Goal: Task Accomplishment & Management: Use online tool/utility

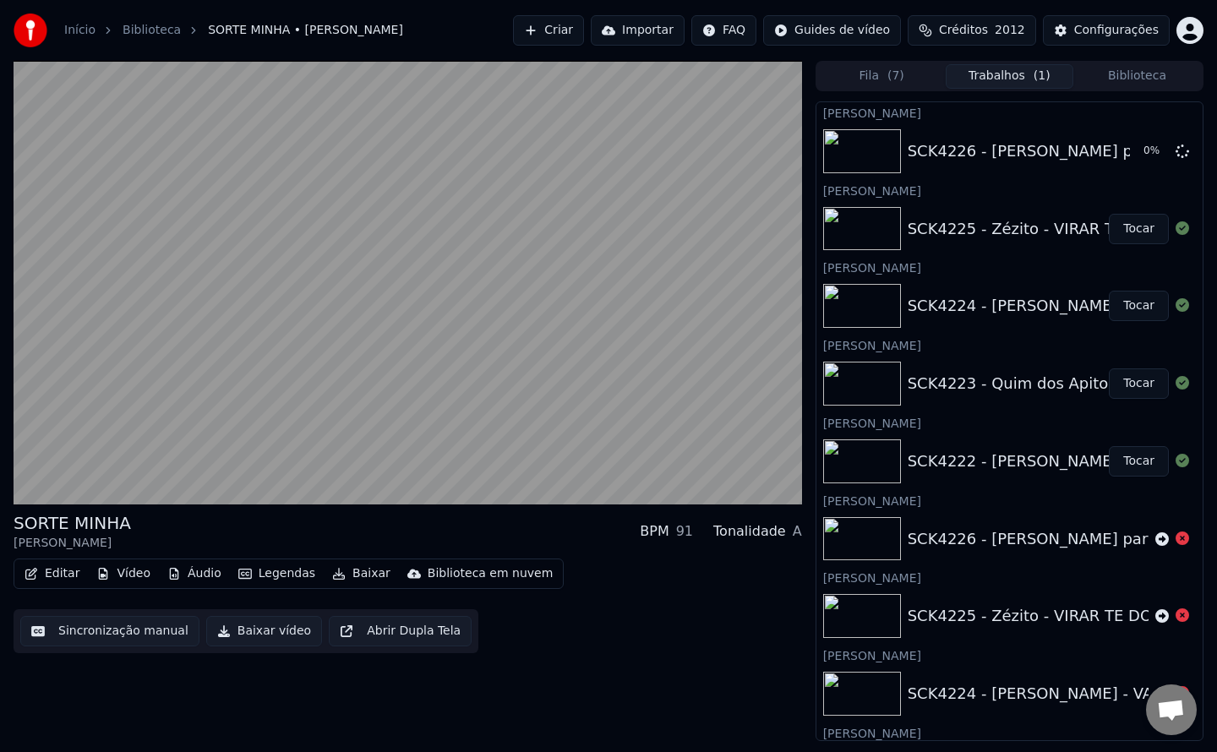
scroll to position [1474, 0]
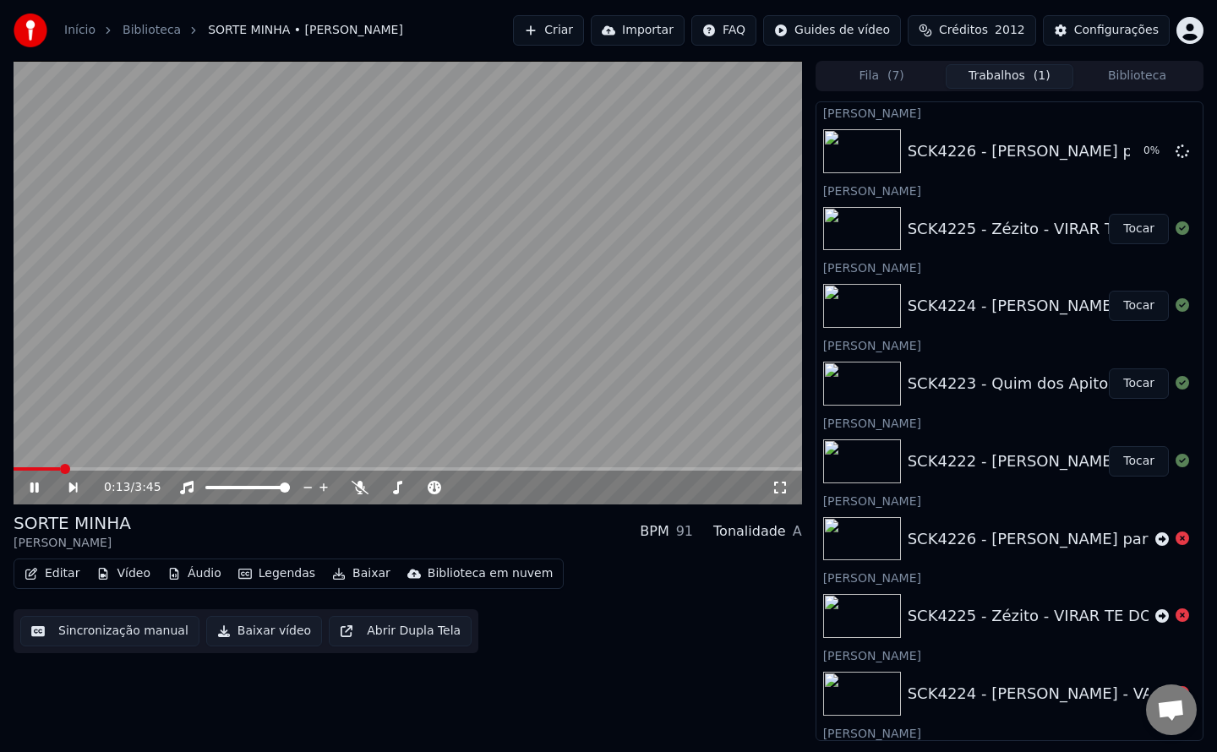
click at [491, 369] on video at bounding box center [408, 283] width 789 height 444
click at [576, 34] on button "Criar" at bounding box center [548, 30] width 71 height 30
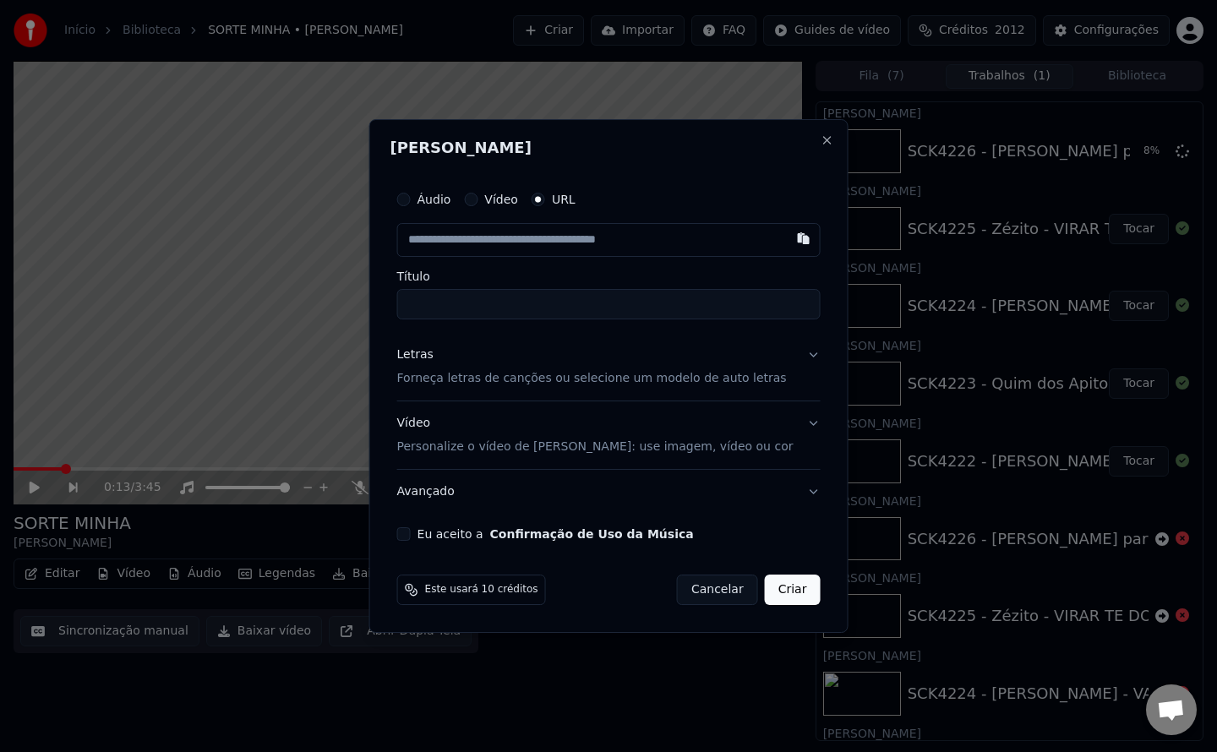
click at [411, 538] on button "Eu aceito a Confirmação de Uso da Música" at bounding box center [404, 535] width 14 height 14
click at [786, 238] on button "button" at bounding box center [803, 238] width 34 height 30
type input "**********"
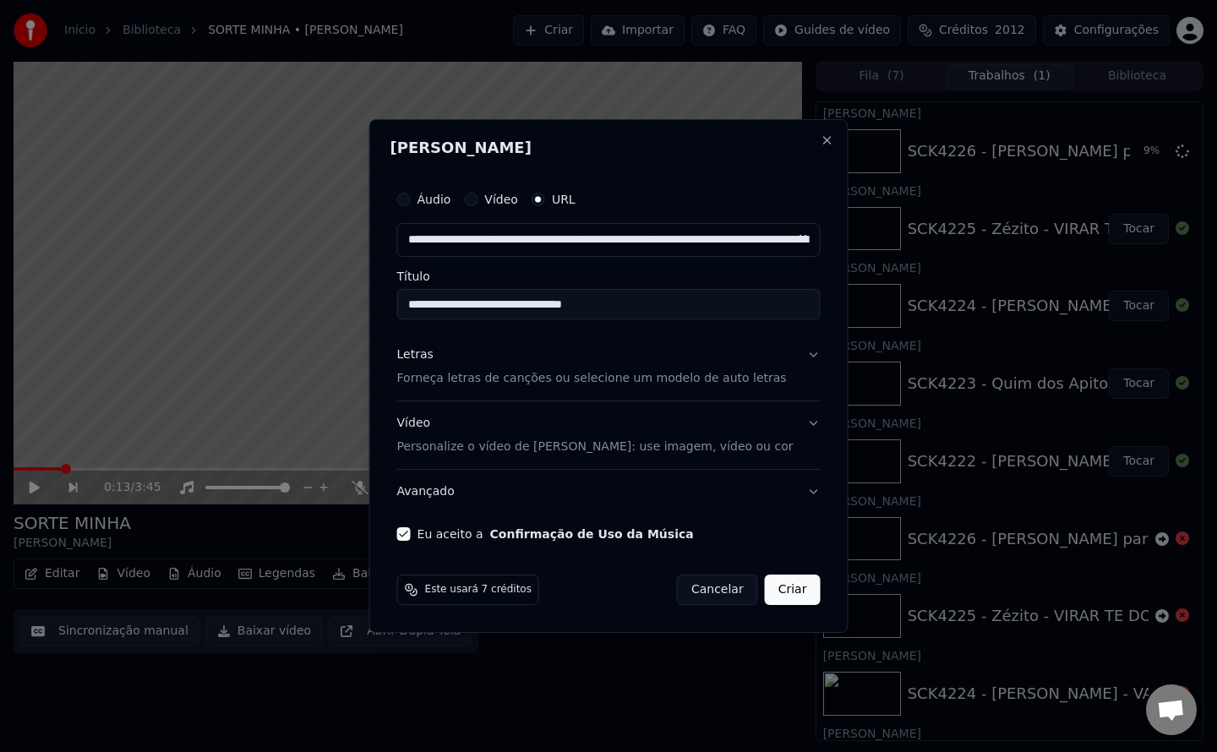
drag, startPoint x: 641, startPoint y: 305, endPoint x: 0, endPoint y: 370, distance: 644.1
click at [641, 305] on input "**********" at bounding box center [609, 304] width 424 height 30
click at [0, 370] on body "Início Biblioteca SORTE MINHA • [PERSON_NAME] Importar FAQ Guides de vídeo Créd…" at bounding box center [608, 376] width 1217 height 752
paste input "**********"
type input "**********"
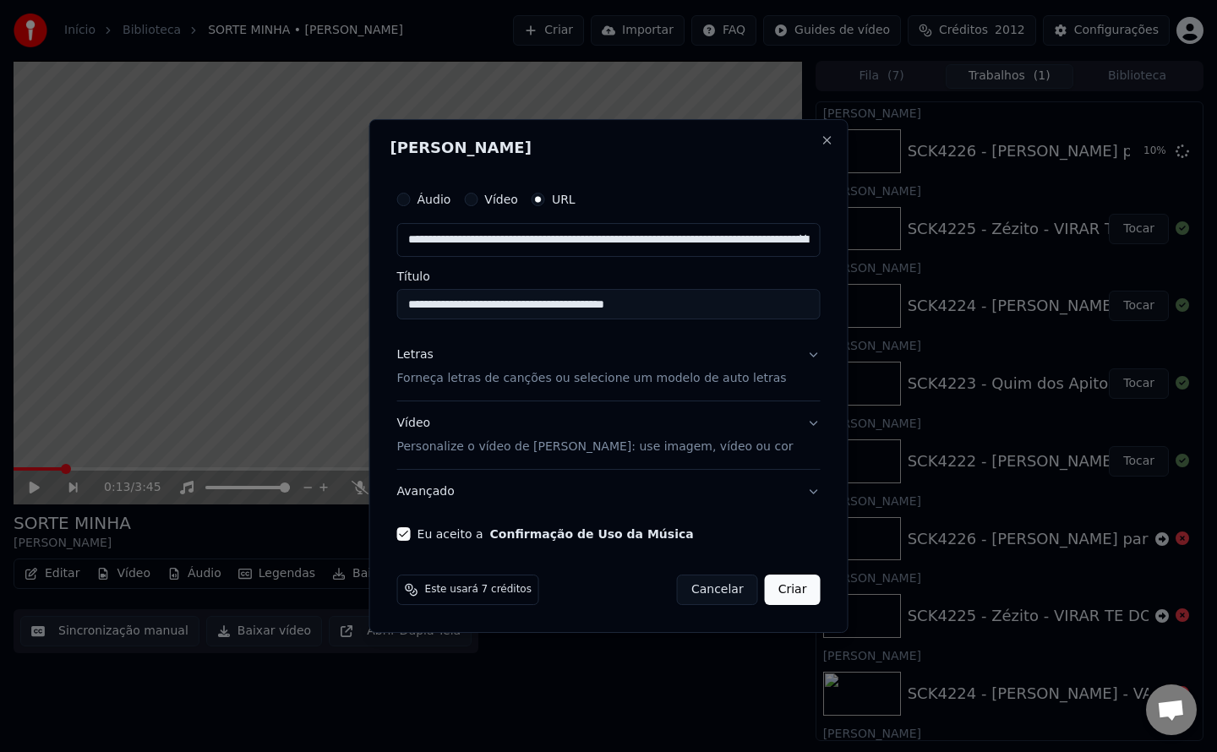
click at [769, 588] on button "Criar" at bounding box center [793, 590] width 56 height 30
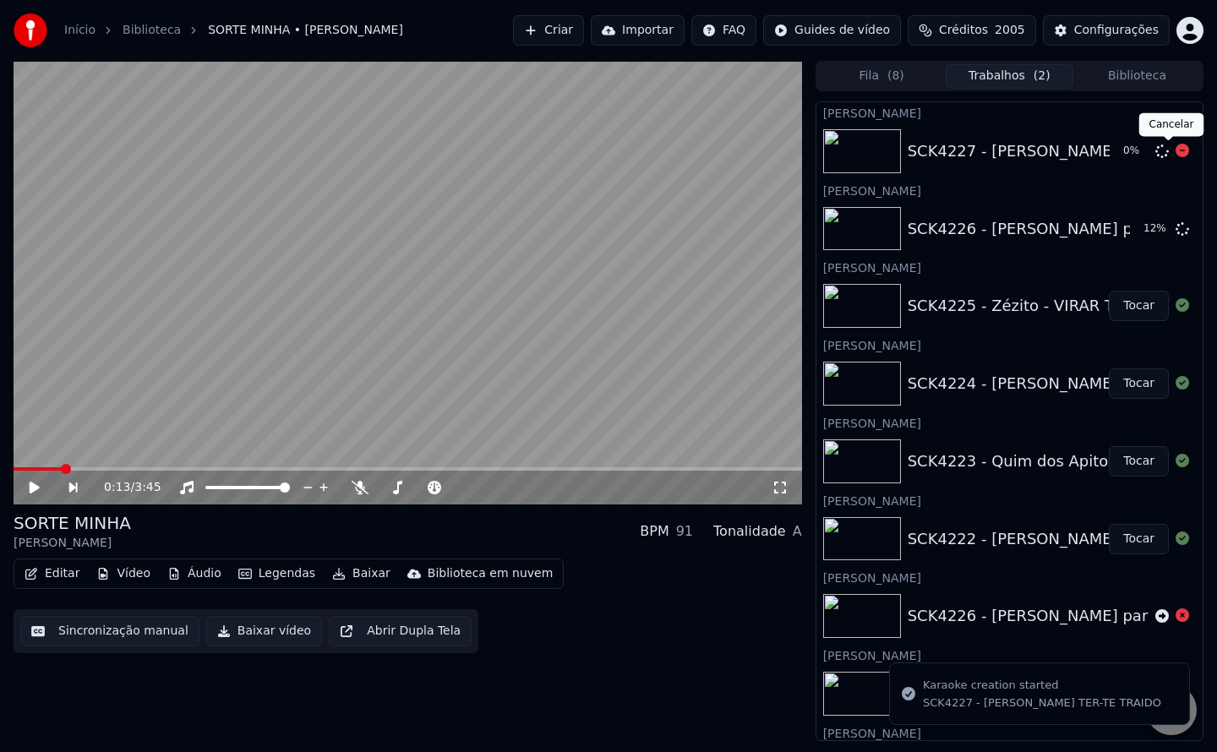
click at [1176, 156] on icon at bounding box center [1183, 151] width 14 height 14
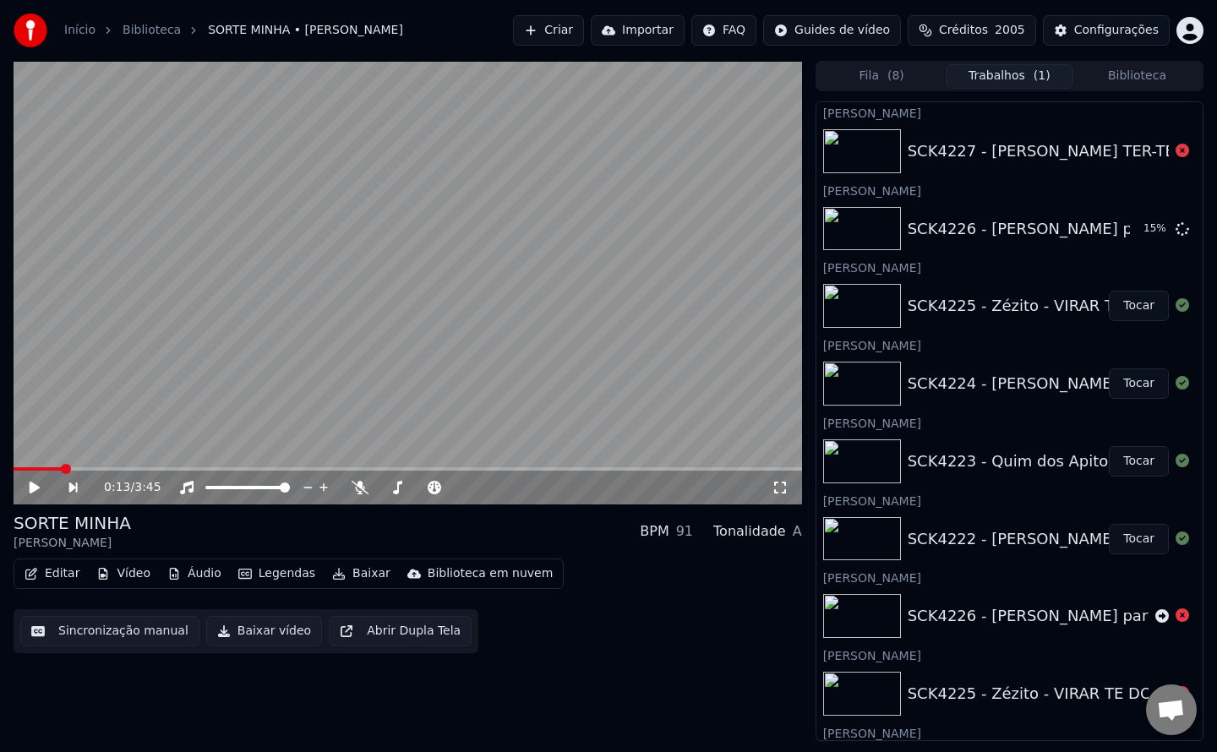
click at [1013, 38] on span "2005" at bounding box center [1010, 30] width 30 height 17
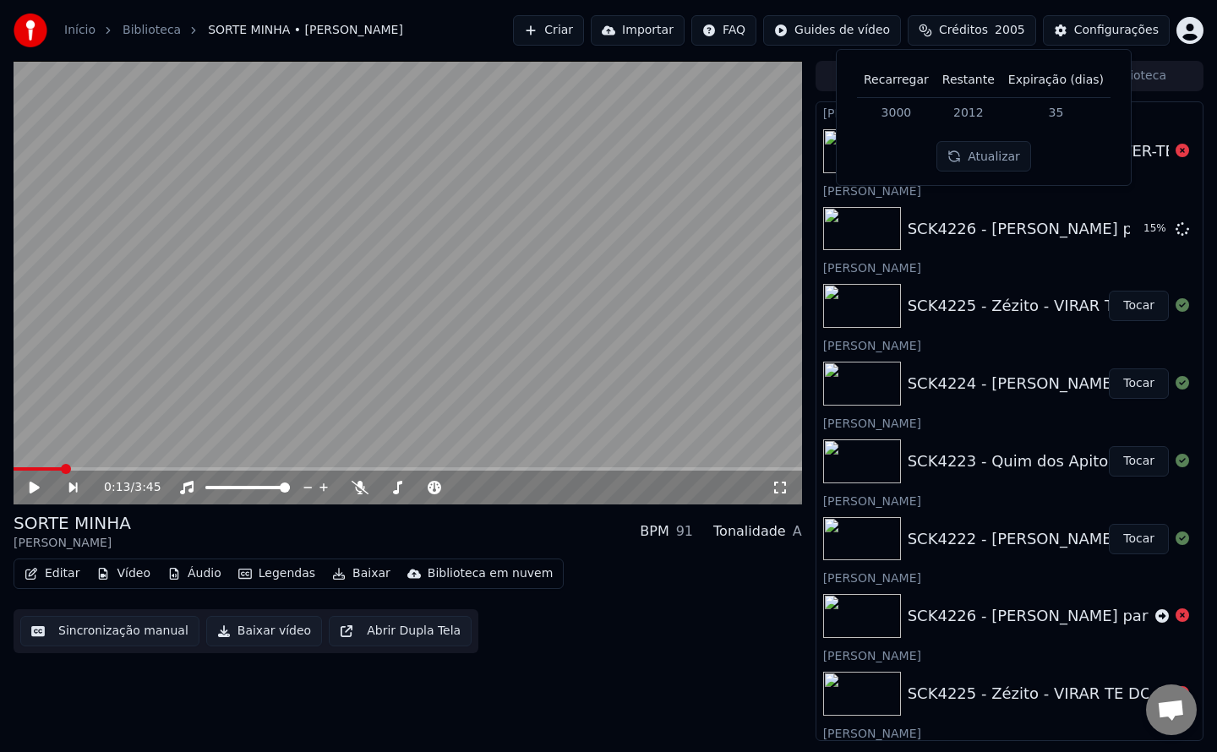
click at [996, 156] on button "Atualizar" at bounding box center [984, 156] width 95 height 30
click at [976, 33] on span "Créditos" at bounding box center [963, 30] width 49 height 17
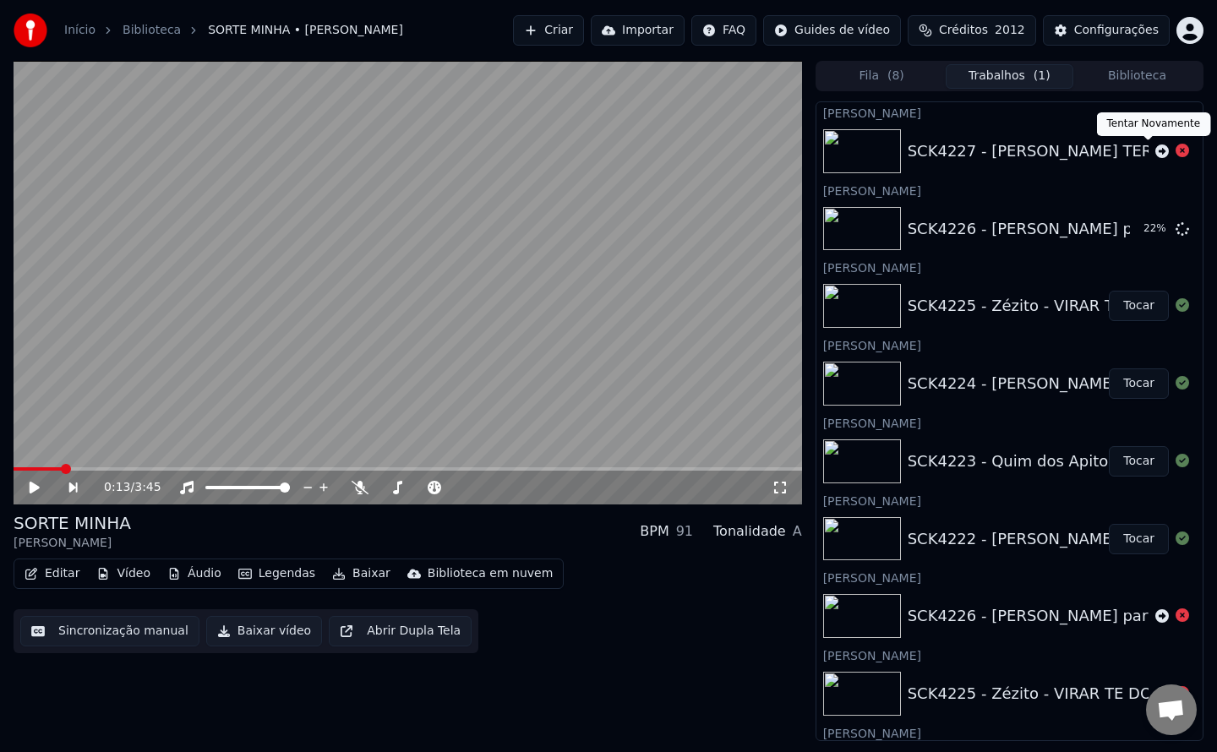
click at [1156, 150] on icon at bounding box center [1163, 152] width 14 height 14
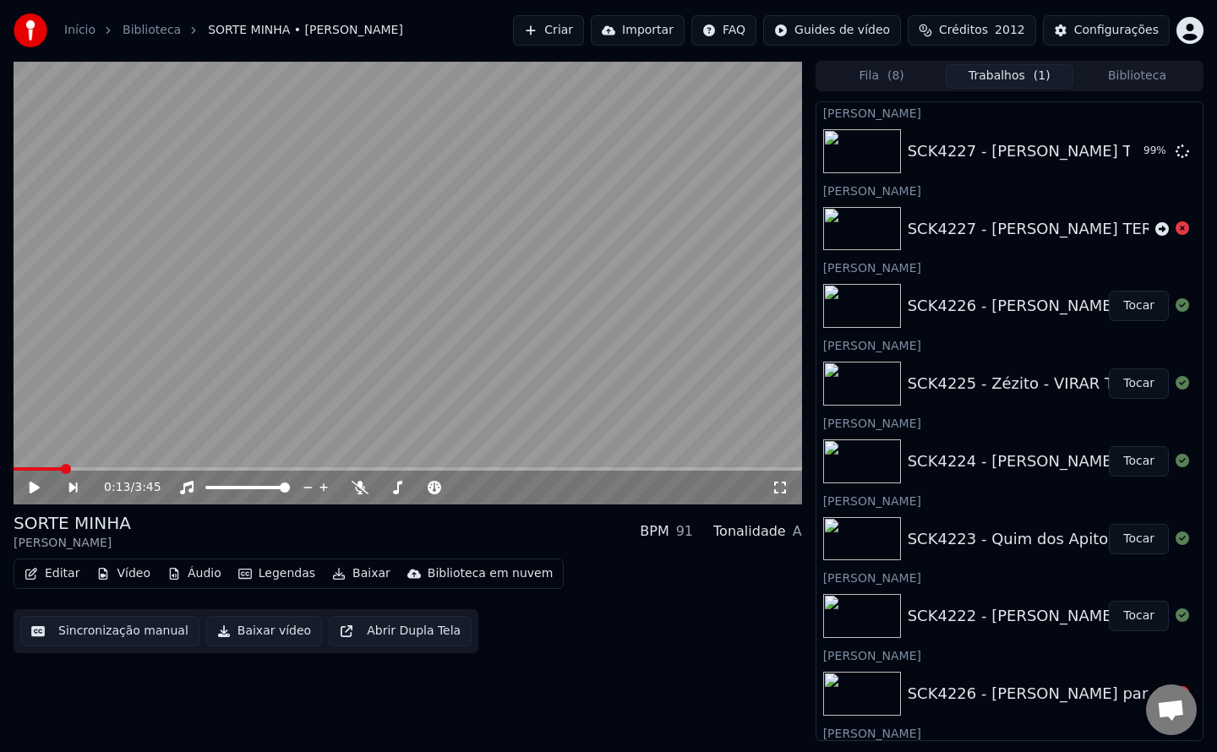
click at [1140, 85] on button "Biblioteca" at bounding box center [1138, 76] width 128 height 25
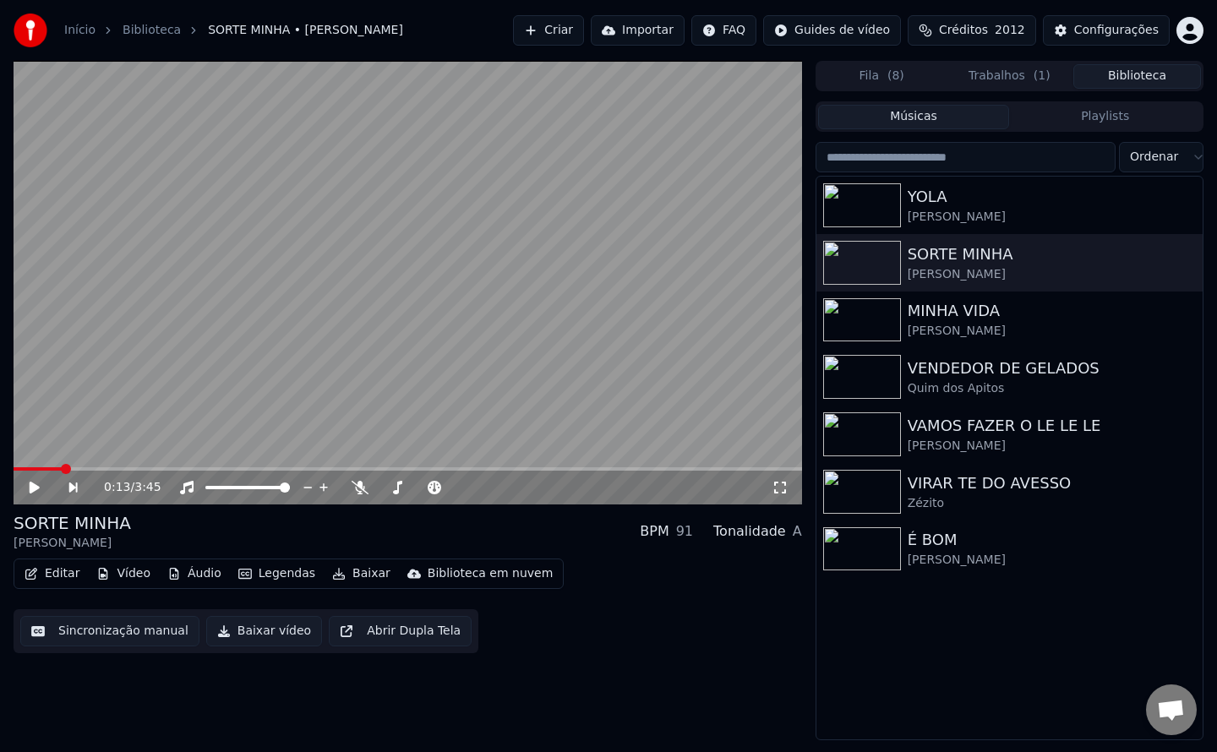
click at [860, 76] on button "Fila ( 8 )" at bounding box center [882, 76] width 128 height 25
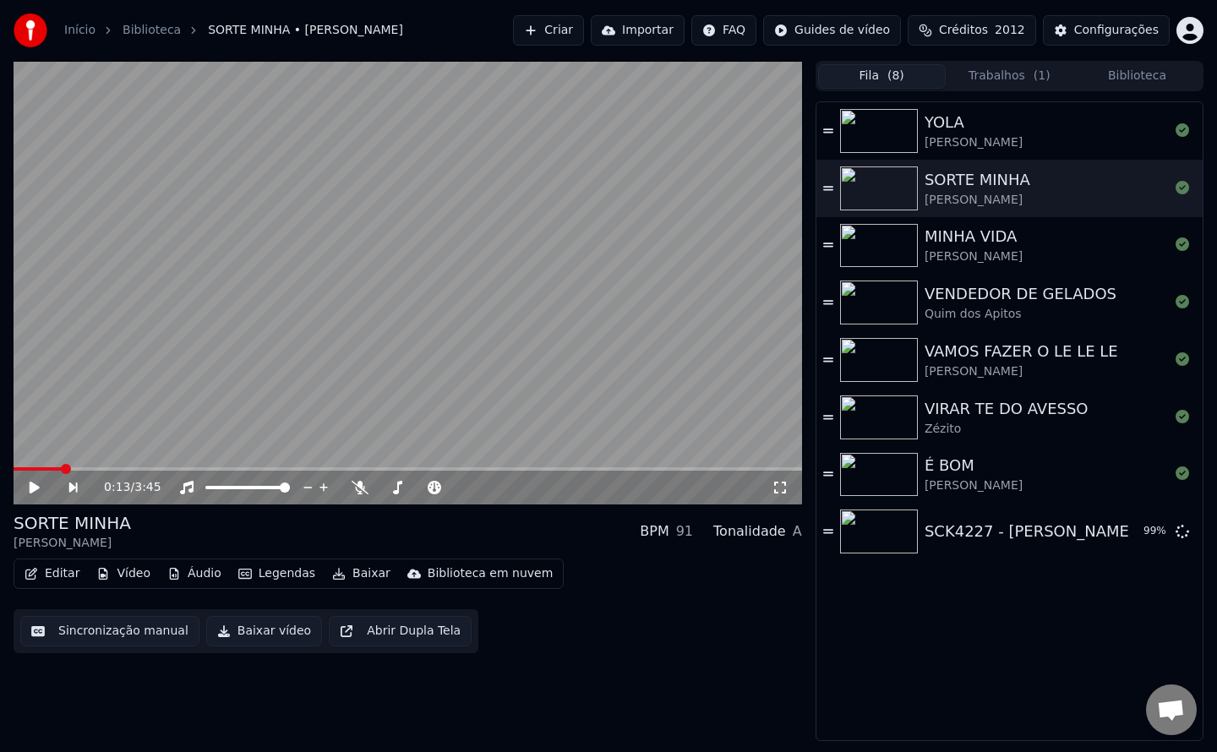
click at [584, 32] on button "Criar" at bounding box center [548, 30] width 71 height 30
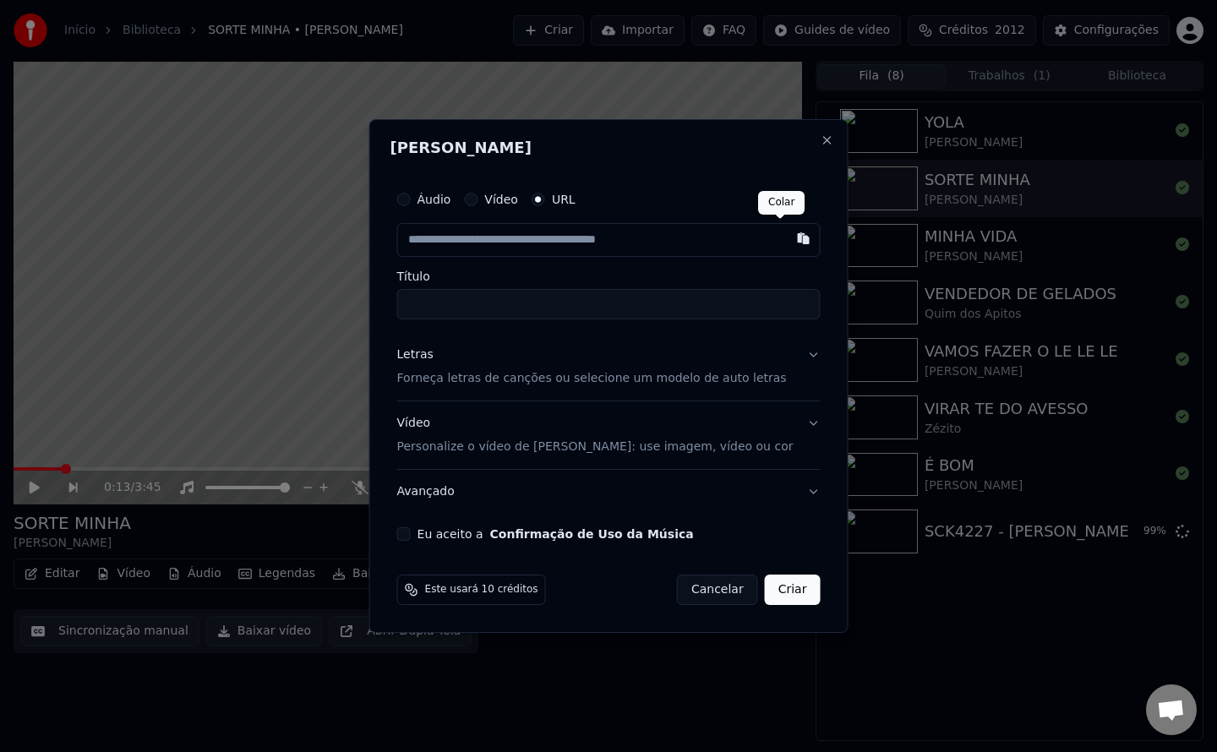
click at [786, 243] on button "button" at bounding box center [803, 238] width 34 height 30
type input "**********"
click at [411, 533] on button "Eu aceito a Confirmação de Uso da Música" at bounding box center [404, 535] width 14 height 14
click at [716, 308] on input "********" at bounding box center [609, 304] width 424 height 30
drag, startPoint x: 553, startPoint y: 306, endPoint x: 90, endPoint y: 271, distance: 464.6
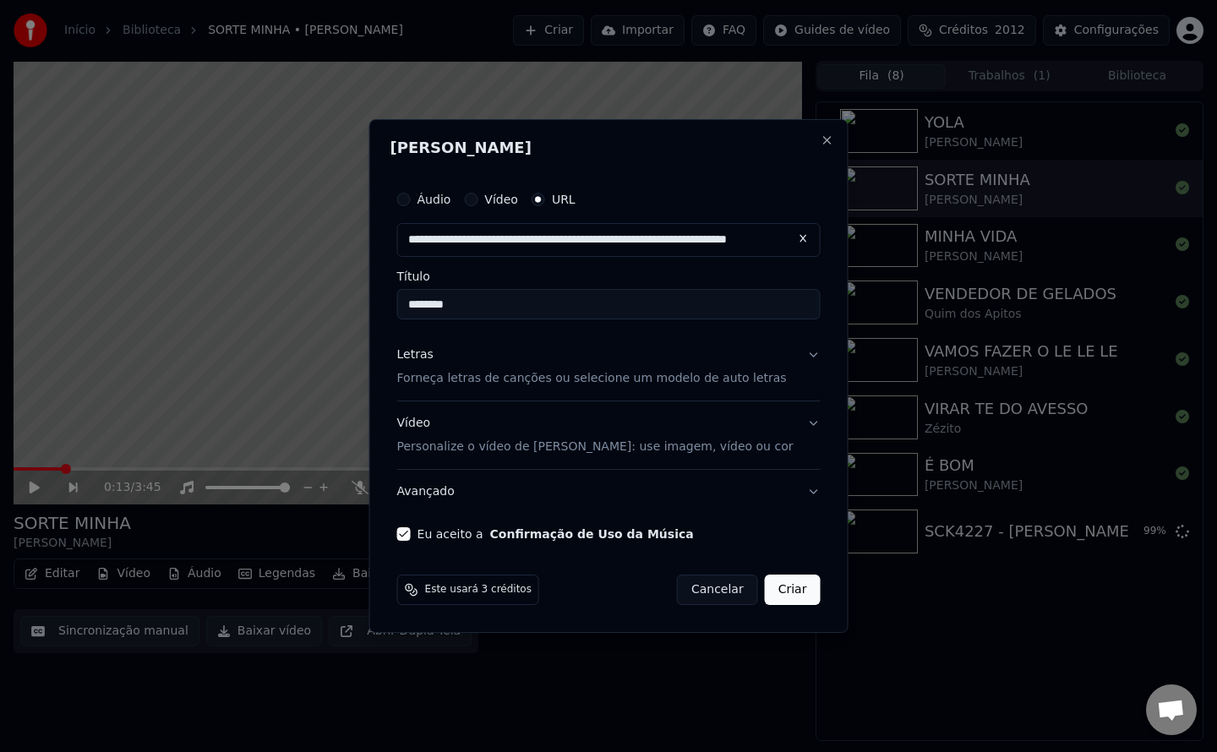
click at [90, 271] on body "Início Biblioteca SORTE MINHA • [PERSON_NAME] Importar FAQ Guides de vídeo Créd…" at bounding box center [608, 376] width 1217 height 752
paste input "**********"
type input "**********"
click at [774, 603] on button "Criar" at bounding box center [793, 590] width 56 height 30
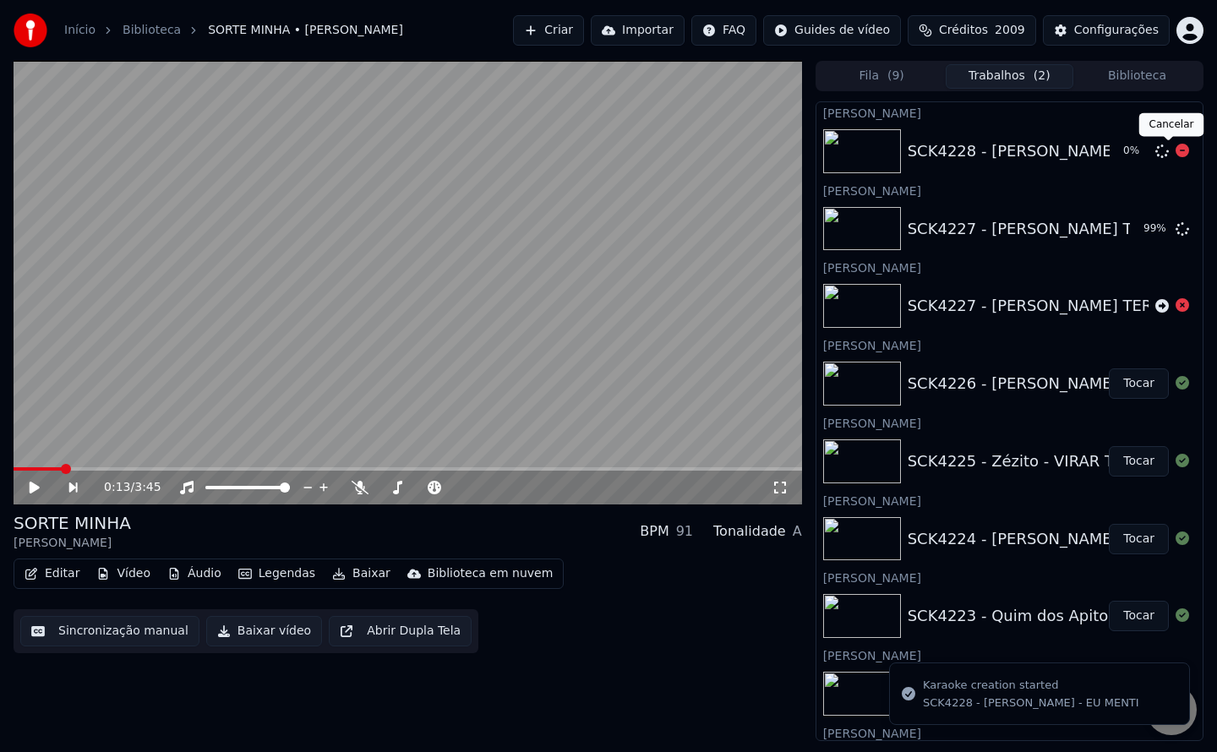
click at [1176, 153] on icon at bounding box center [1183, 151] width 14 height 14
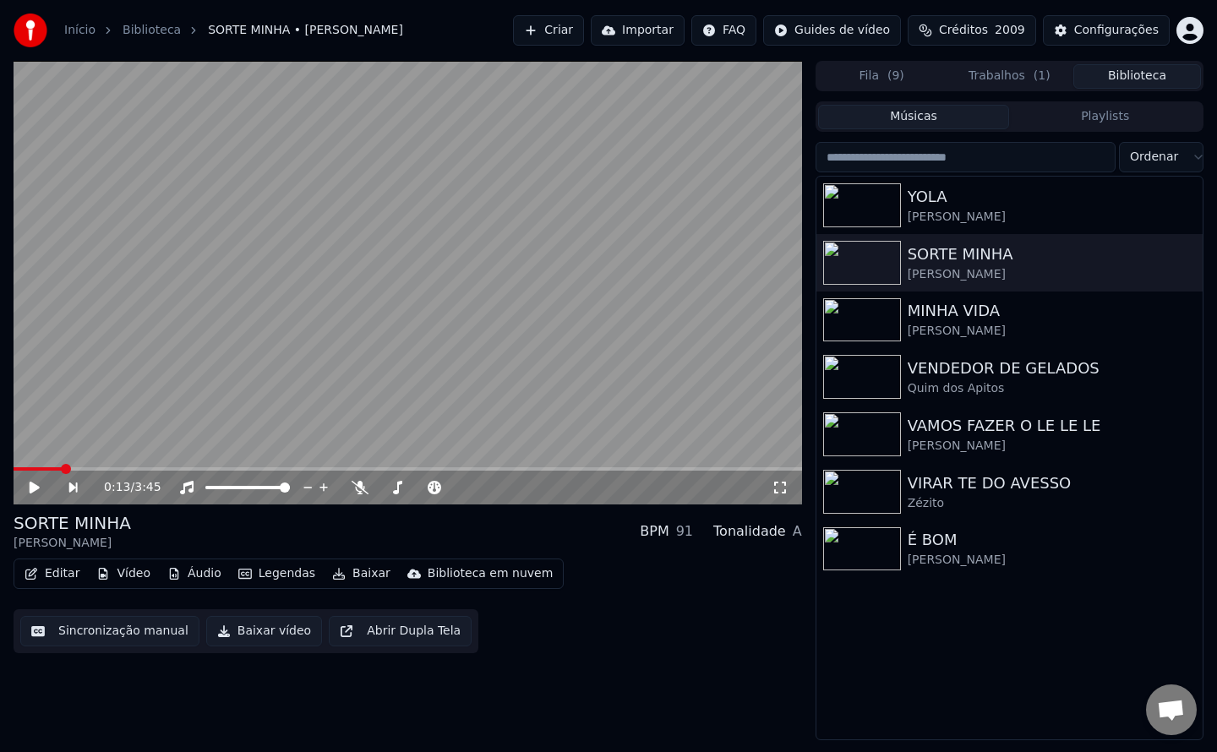
click at [1145, 76] on button "Biblioteca" at bounding box center [1138, 76] width 128 height 25
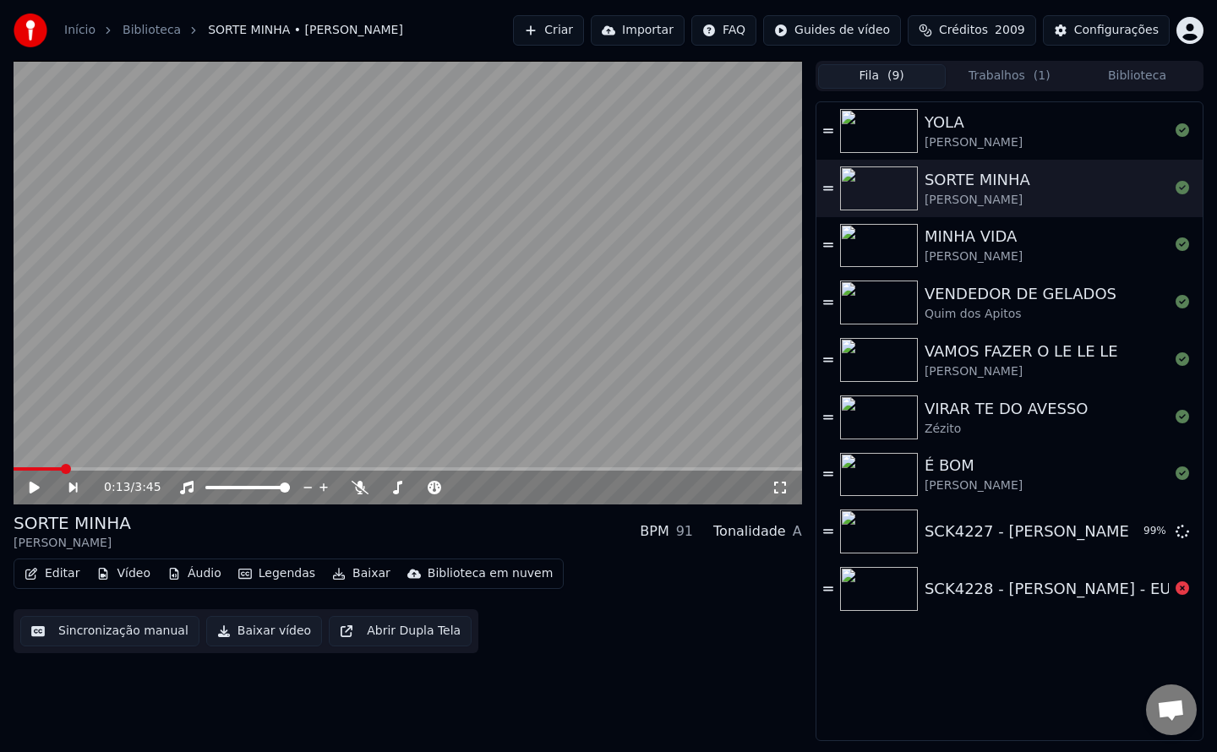
click at [894, 78] on span "( 9 )" at bounding box center [896, 76] width 17 height 17
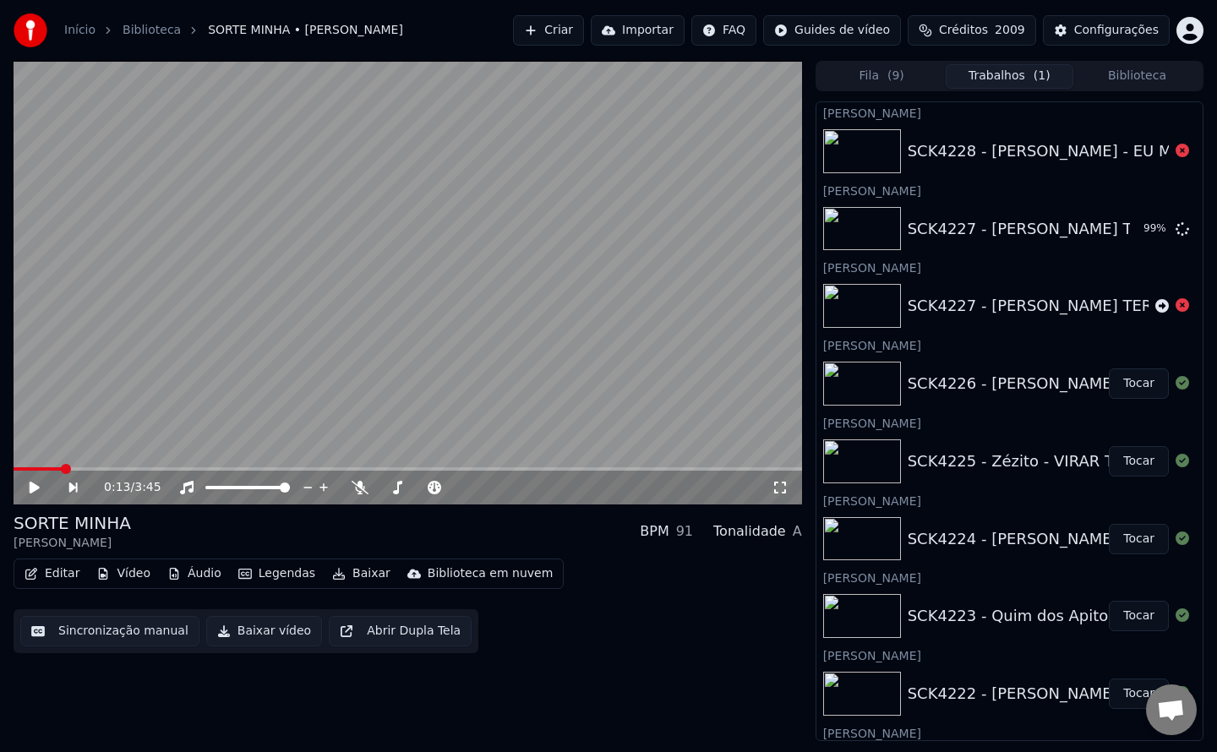
click at [1012, 76] on button "Trabalhos ( 1 )" at bounding box center [1010, 76] width 128 height 25
click at [1176, 232] on icon at bounding box center [1183, 229] width 14 height 14
click at [579, 34] on button "Criar" at bounding box center [548, 30] width 71 height 30
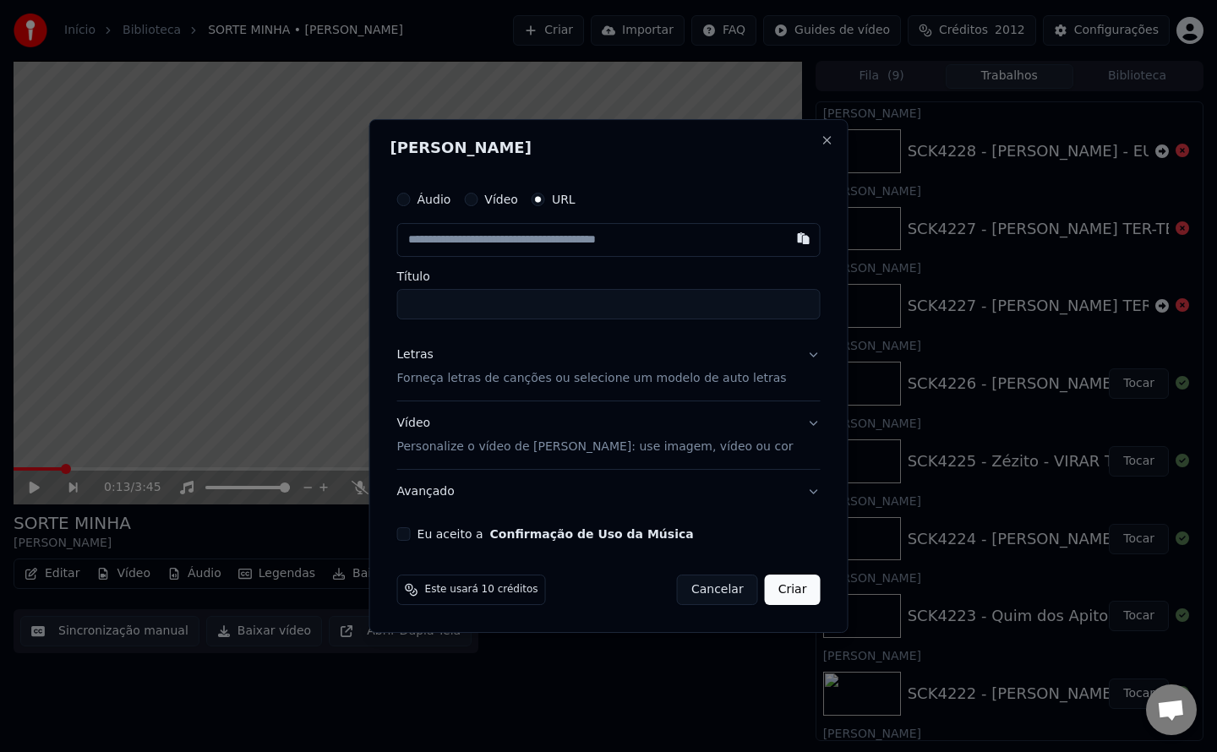
click at [426, 525] on div "Áudio Vídeo URL Título Letras Forneça letras de canções ou selecione um modelo …" at bounding box center [609, 362] width 437 height 372
click at [411, 537] on button "Eu aceito a Confirmação de Uso da Música" at bounding box center [404, 535] width 14 height 14
click at [786, 241] on button "button" at bounding box center [803, 238] width 34 height 30
type input "**********"
drag, startPoint x: 676, startPoint y: 298, endPoint x: 227, endPoint y: 293, distance: 449.0
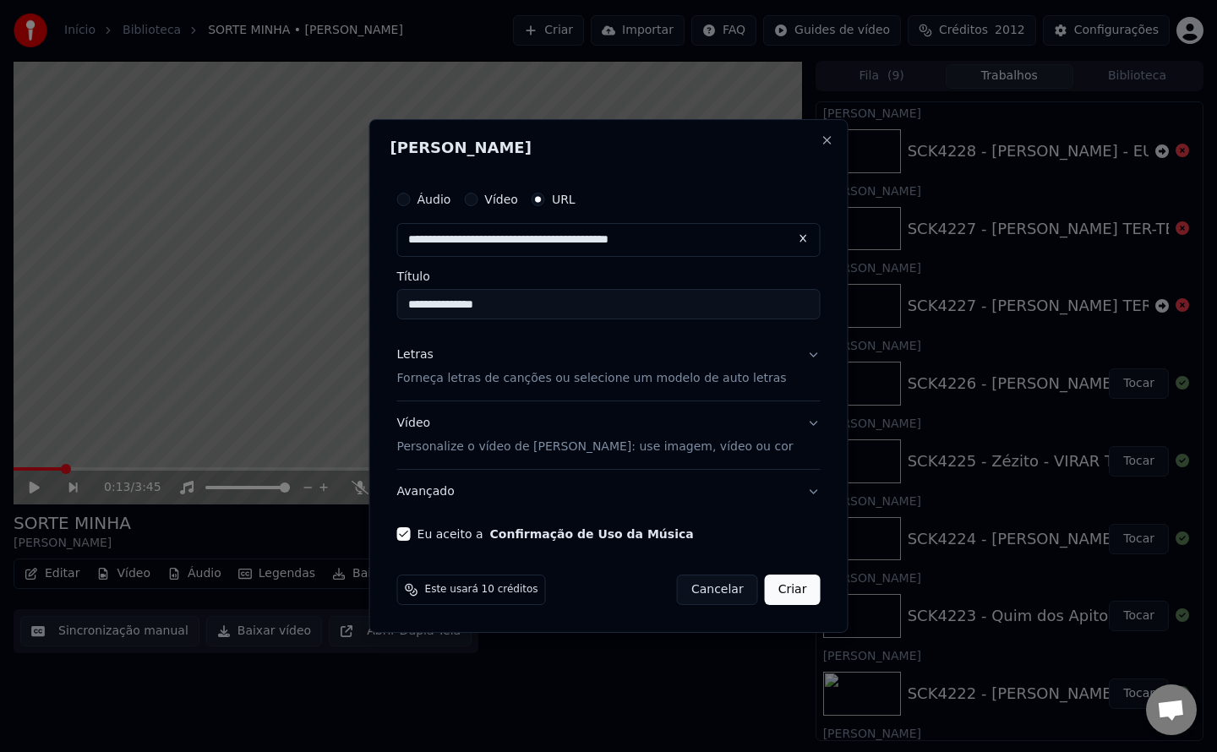
click at [676, 298] on input "**********" at bounding box center [609, 304] width 424 height 30
click at [227, 293] on body "Início Biblioteca SORTE MINHA • [PERSON_NAME] Importar FAQ Guides de vídeo Créd…" at bounding box center [608, 376] width 1217 height 752
paste input "**********"
type input "**********"
click at [777, 602] on button "Criar" at bounding box center [793, 590] width 56 height 30
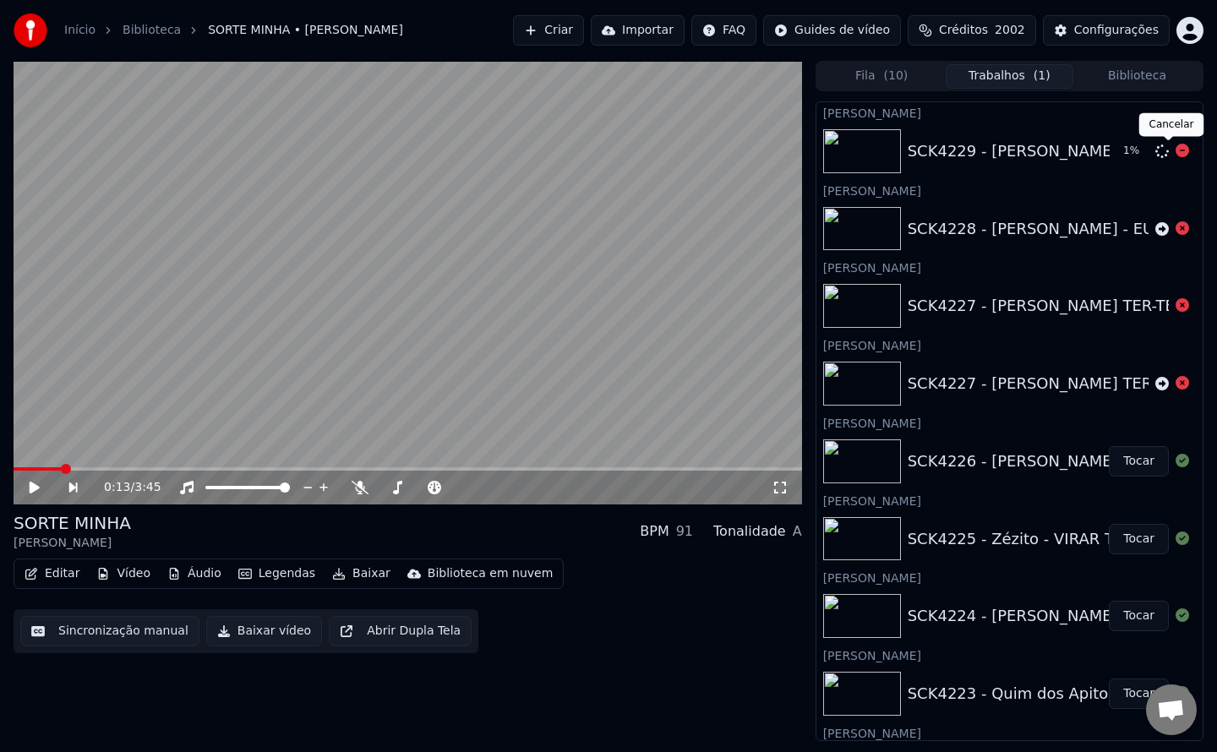
click at [1176, 153] on icon at bounding box center [1183, 151] width 14 height 14
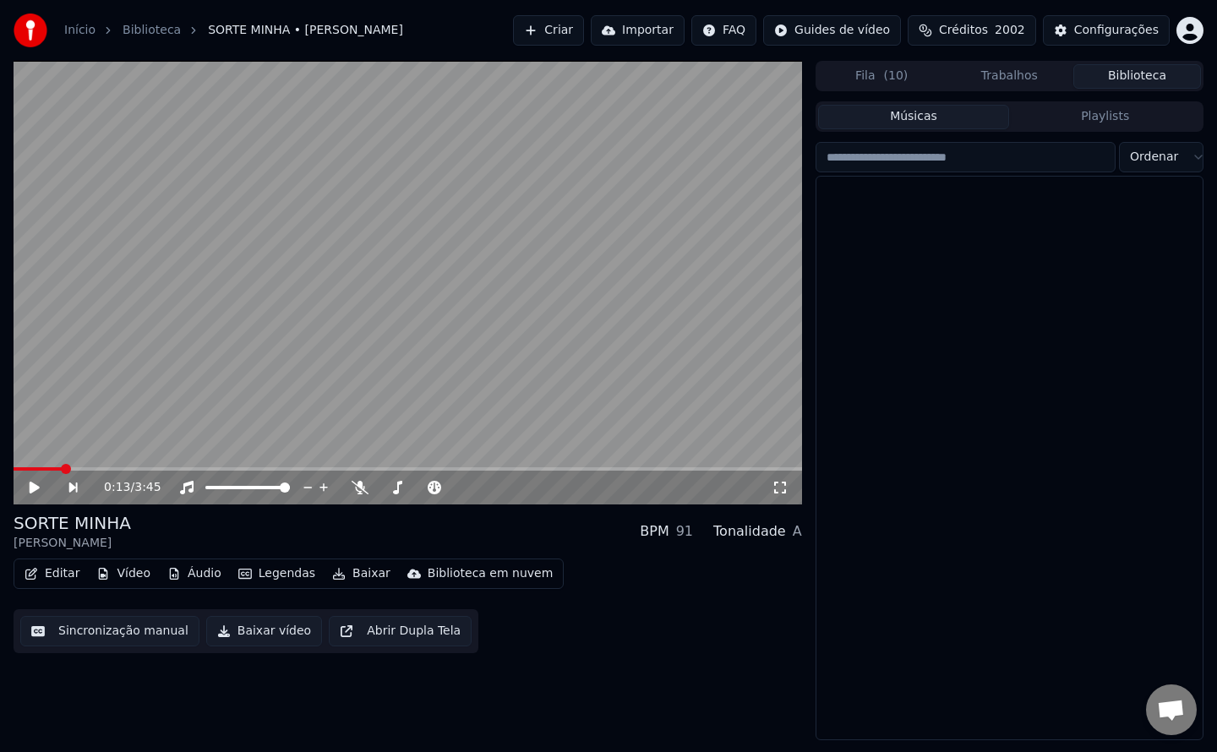
click at [1108, 69] on button "Biblioteca" at bounding box center [1138, 76] width 128 height 25
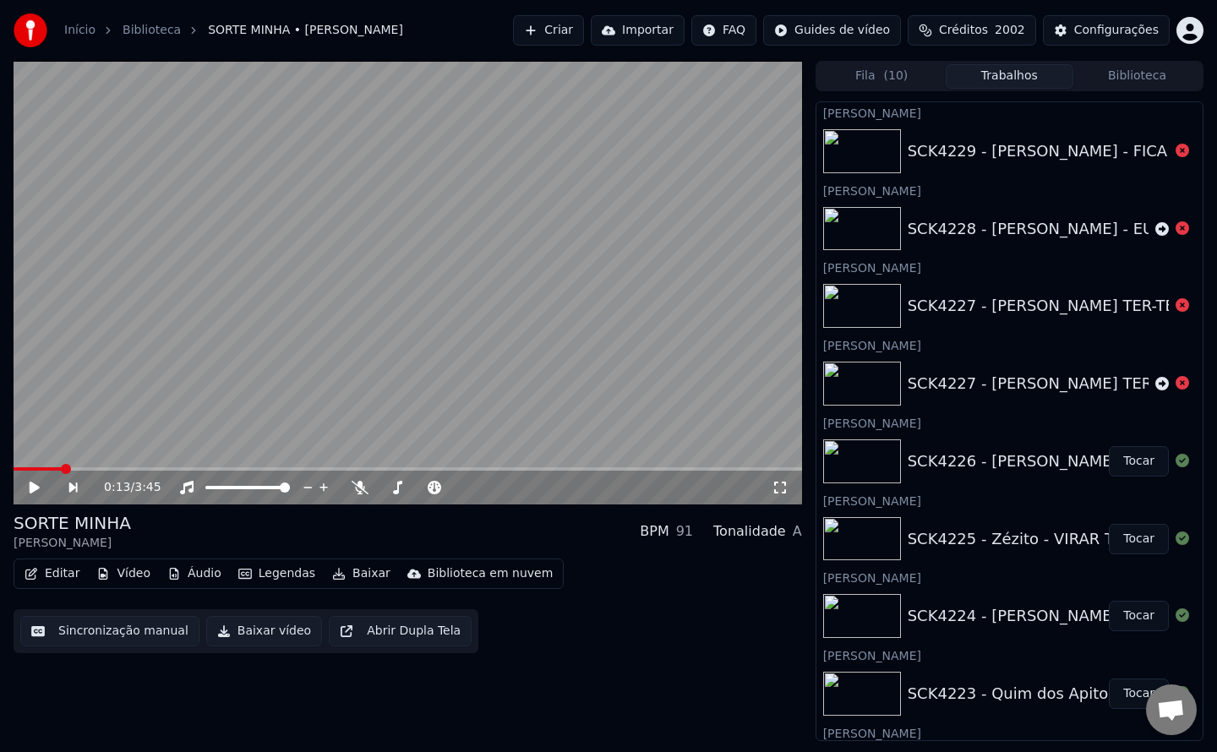
click at [1025, 76] on button "Trabalhos" at bounding box center [1010, 76] width 128 height 25
click at [876, 80] on button "Fila ( 10 )" at bounding box center [882, 76] width 128 height 25
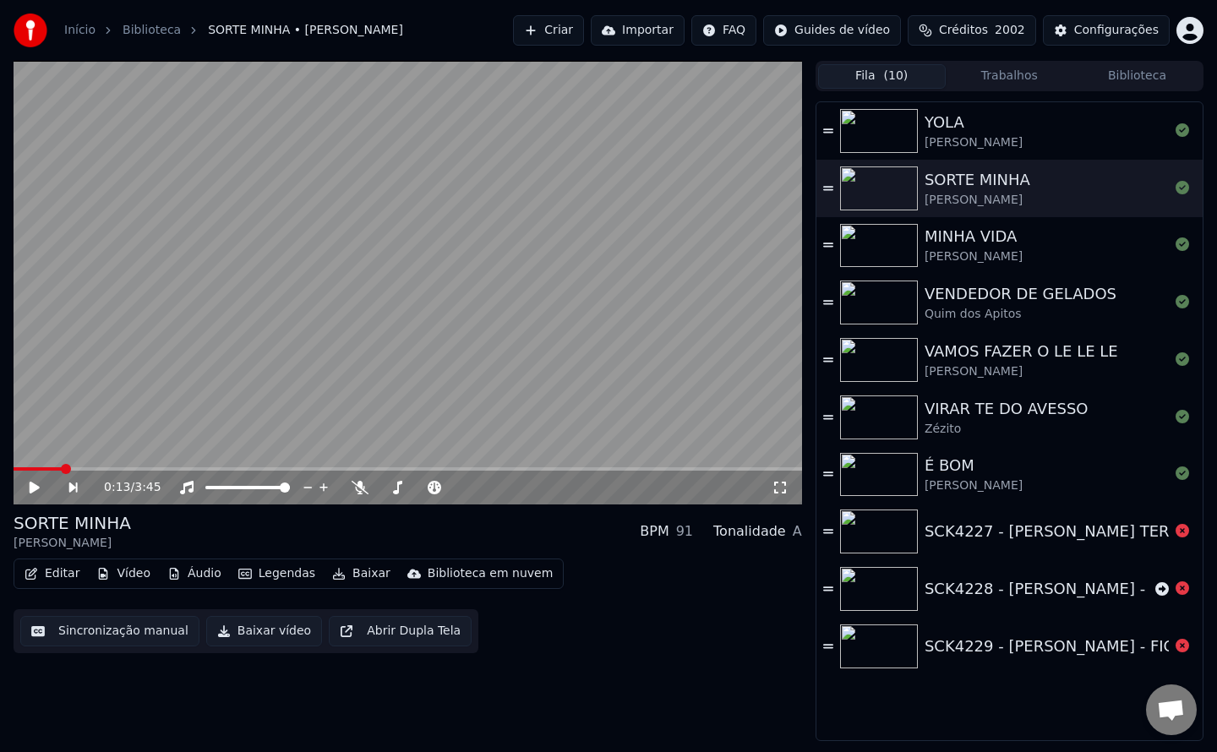
click at [1022, 78] on button "Trabalhos" at bounding box center [1010, 76] width 128 height 25
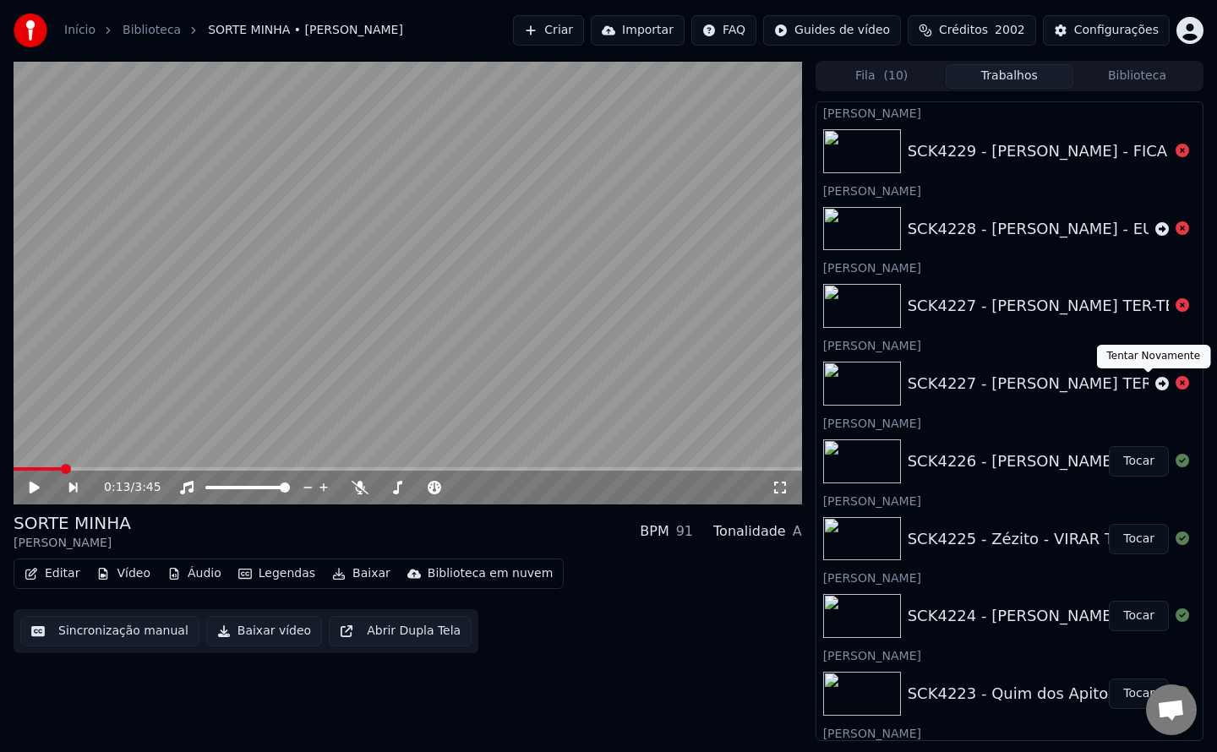
click at [1156, 379] on icon at bounding box center [1163, 384] width 14 height 14
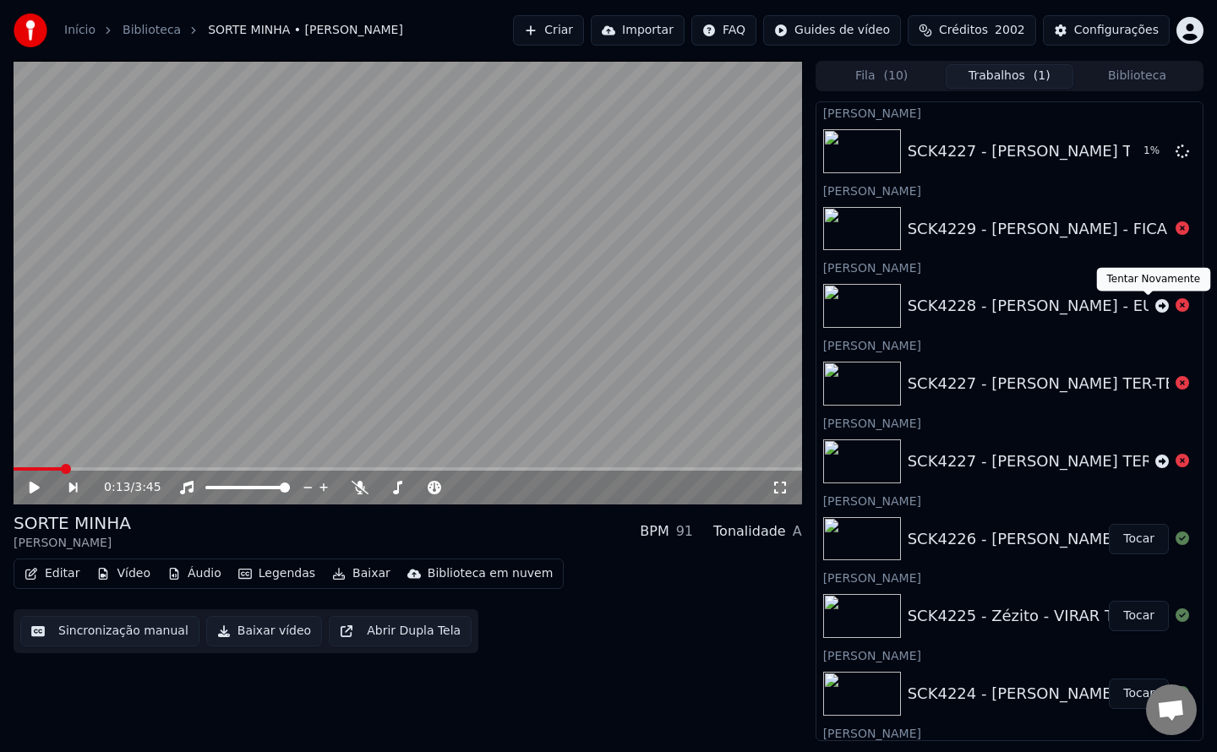
click at [1156, 305] on icon at bounding box center [1163, 306] width 14 height 14
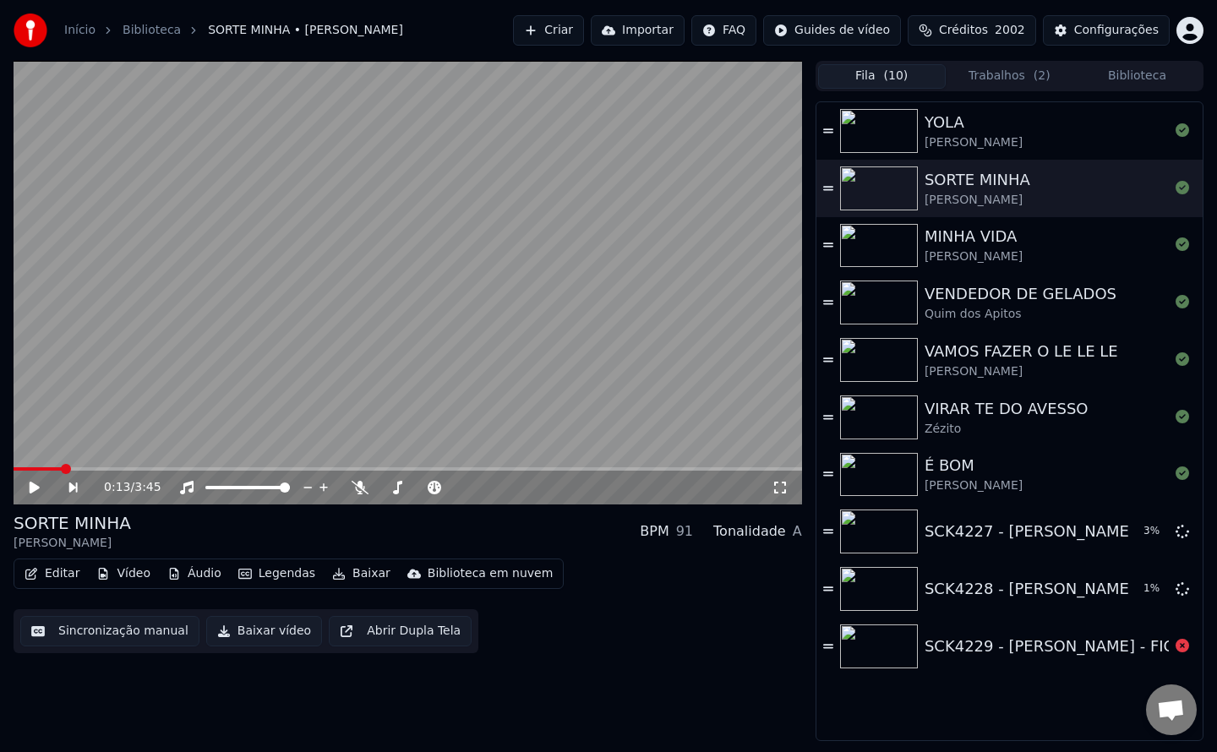
click at [929, 80] on button "Fila ( 10 )" at bounding box center [882, 76] width 128 height 25
click at [1025, 79] on button "Trabalhos ( 2 )" at bounding box center [1010, 76] width 128 height 25
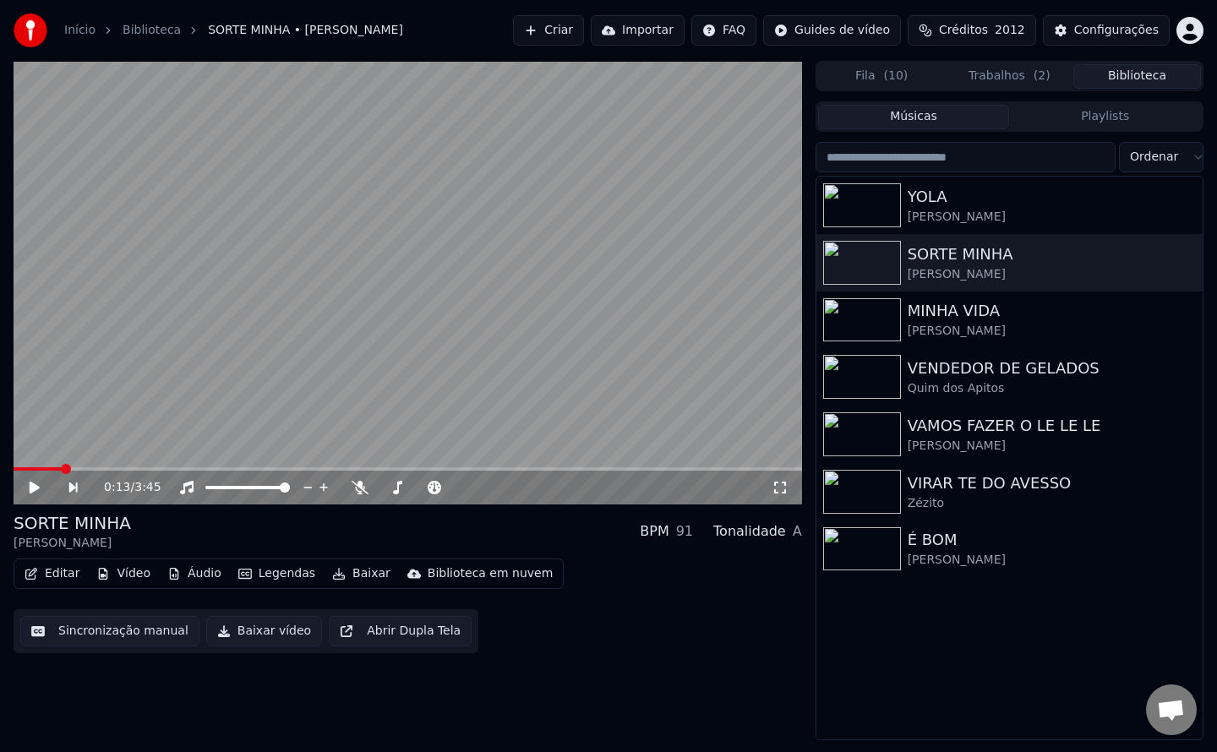
click at [1124, 84] on button "Biblioteca" at bounding box center [1138, 76] width 128 height 25
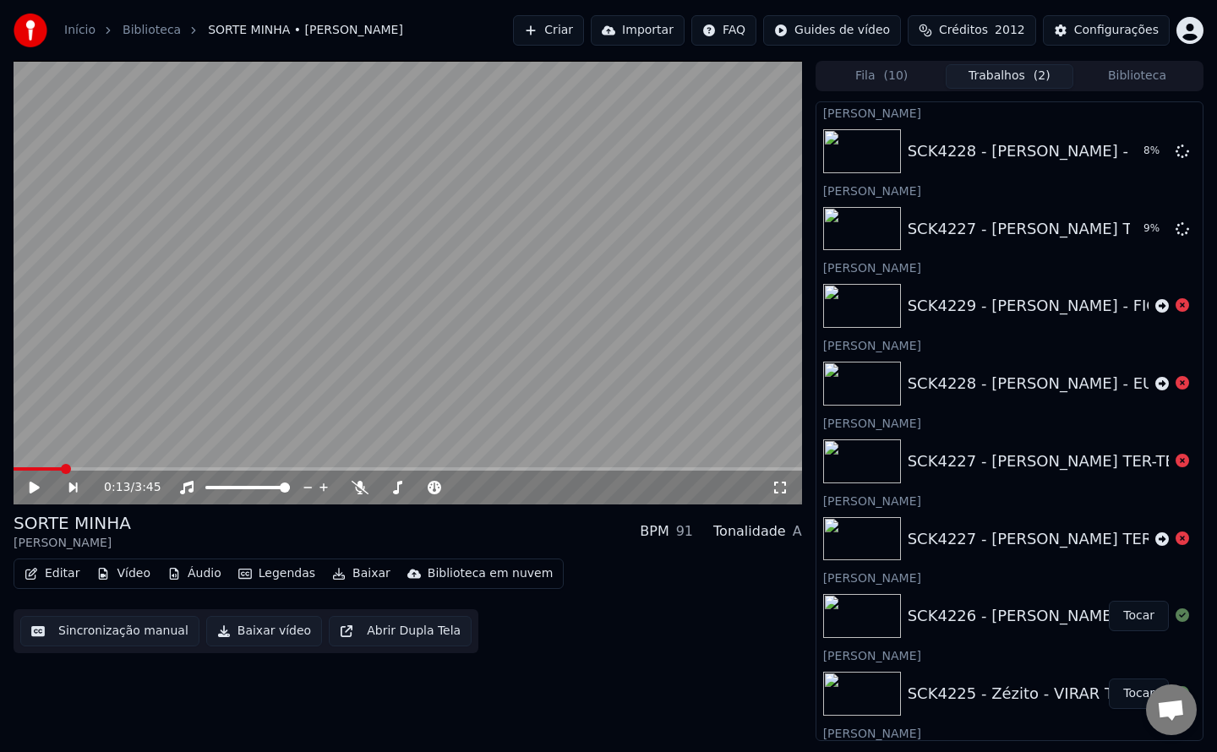
click at [1017, 74] on button "Trabalhos ( 2 )" at bounding box center [1010, 76] width 128 height 25
click at [1108, 71] on button "Biblioteca" at bounding box center [1138, 76] width 128 height 25
click at [997, 72] on button "Trabalhos ( 2 )" at bounding box center [1010, 76] width 128 height 25
click at [1156, 310] on icon at bounding box center [1163, 306] width 14 height 14
click at [1140, 79] on button "Biblioteca" at bounding box center [1138, 76] width 128 height 25
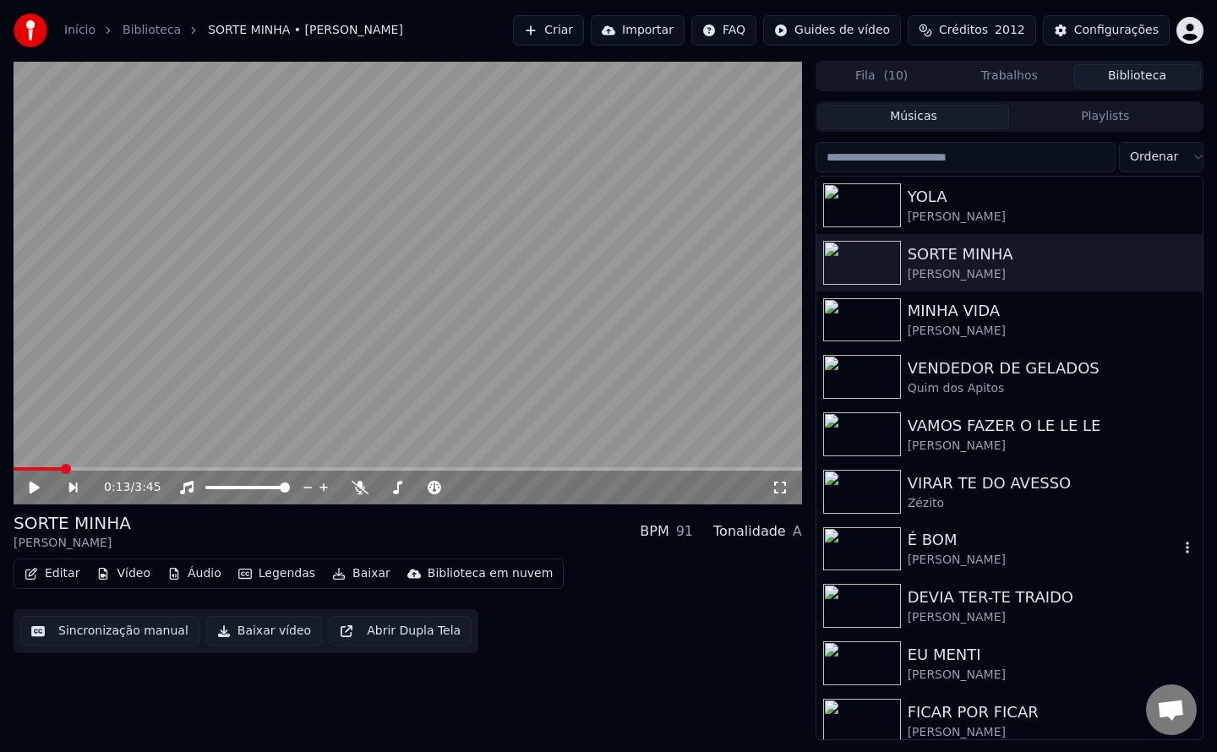
scroll to position [10, 0]
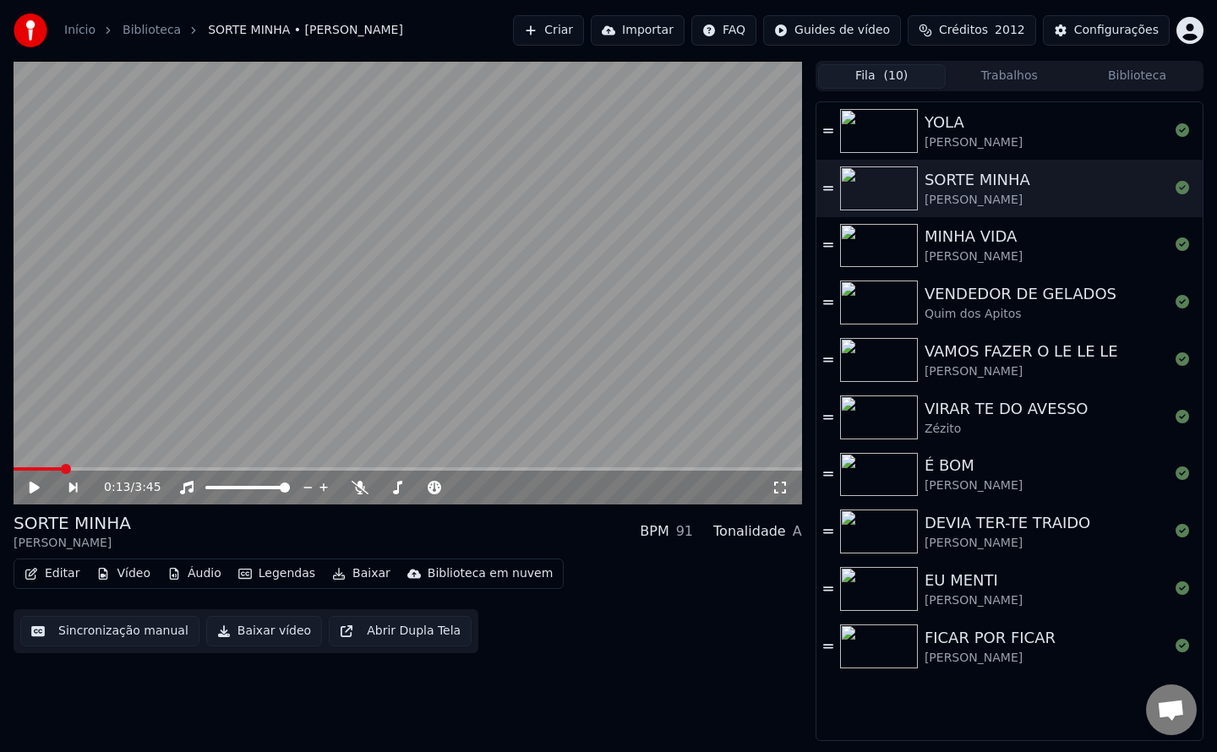
click at [875, 78] on button "Fila ( 10 )" at bounding box center [882, 76] width 128 height 25
